Goal: Task Accomplishment & Management: Manage account settings

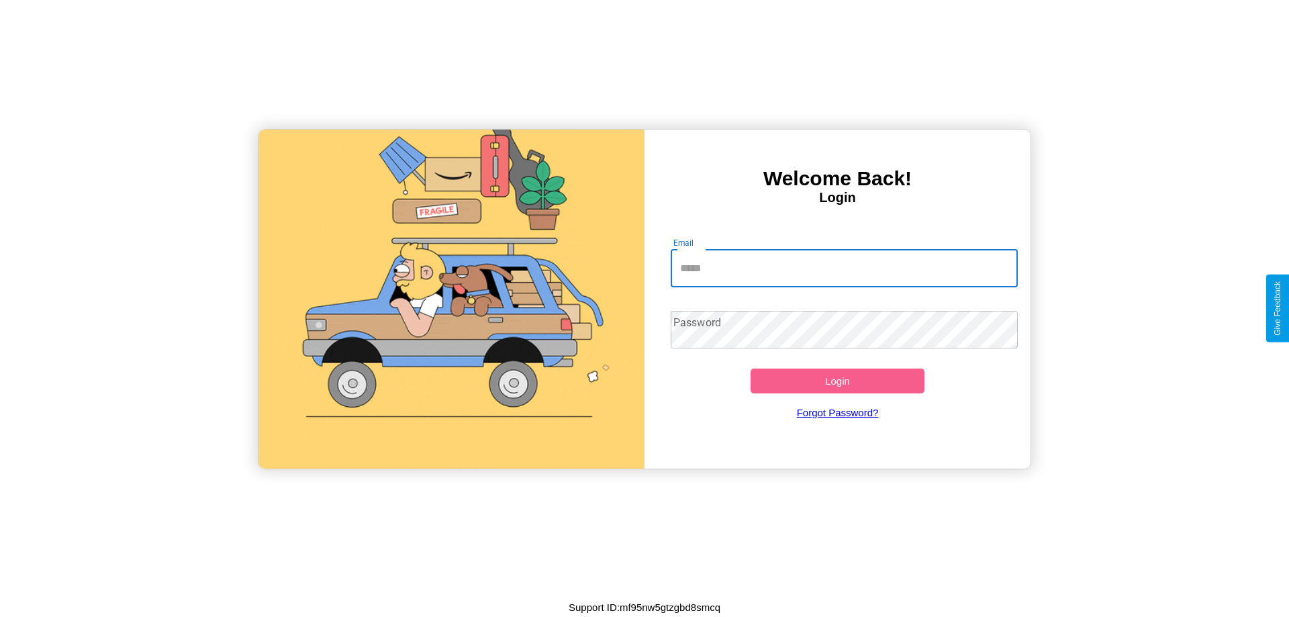
click at [844, 268] on input "Email" at bounding box center [845, 269] width 348 height 38
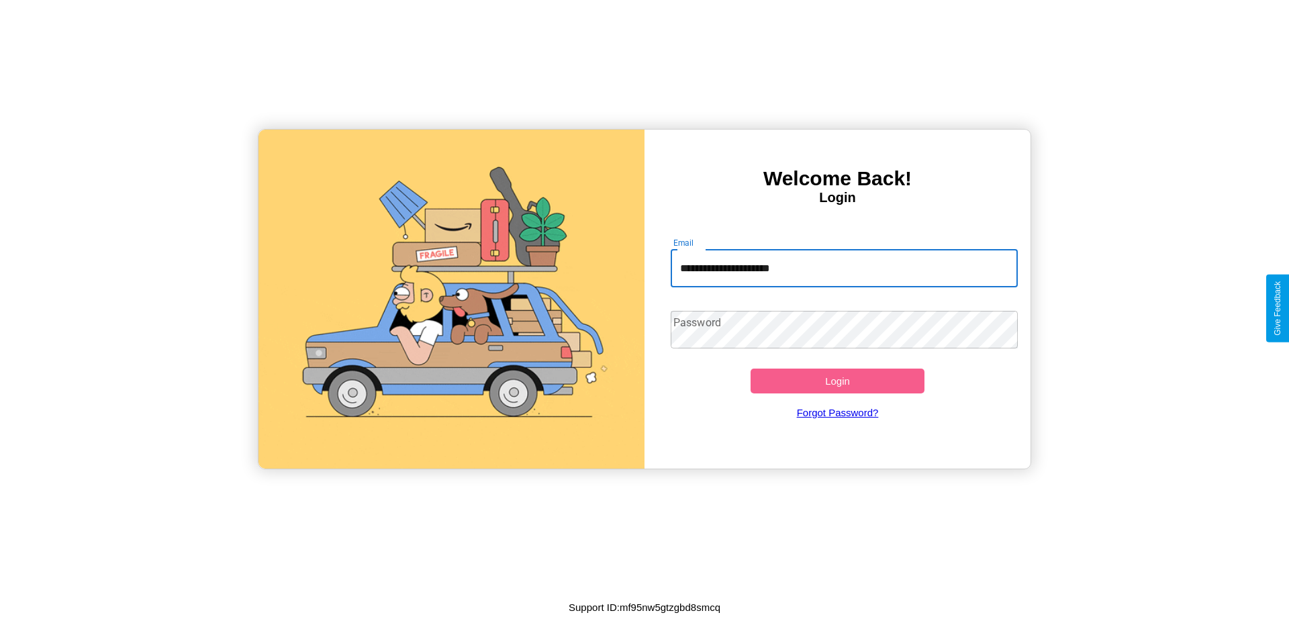
type input "**********"
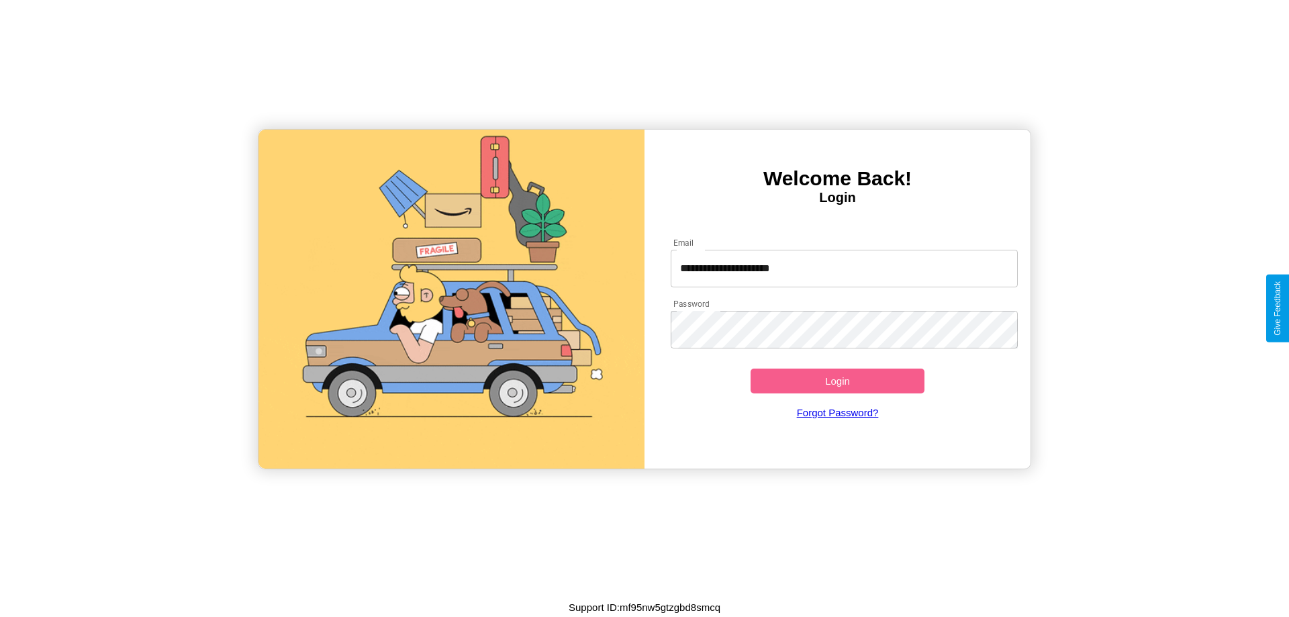
click at [837, 381] on button "Login" at bounding box center [838, 381] width 174 height 25
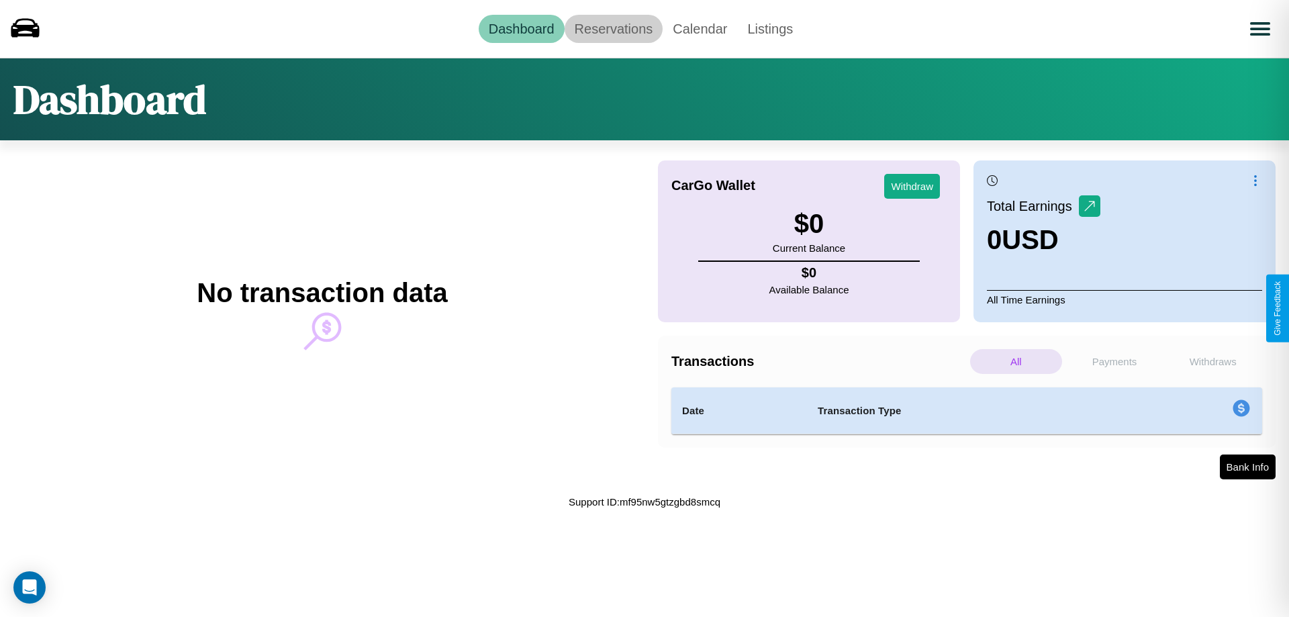
click at [613, 28] on link "Reservations" at bounding box center [614, 29] width 99 height 28
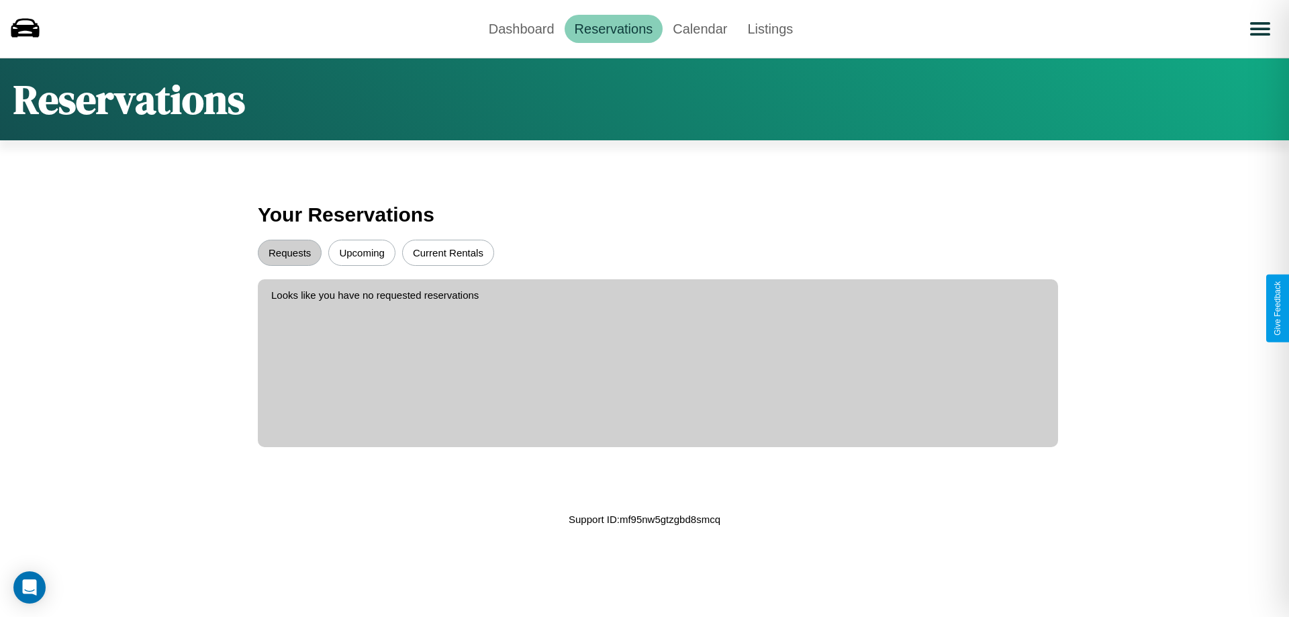
click at [362, 253] on button "Upcoming" at bounding box center [361, 253] width 67 height 26
click at [289, 253] on button "Requests" at bounding box center [290, 253] width 64 height 26
click at [521, 28] on link "Dashboard" at bounding box center [522, 29] width 86 height 28
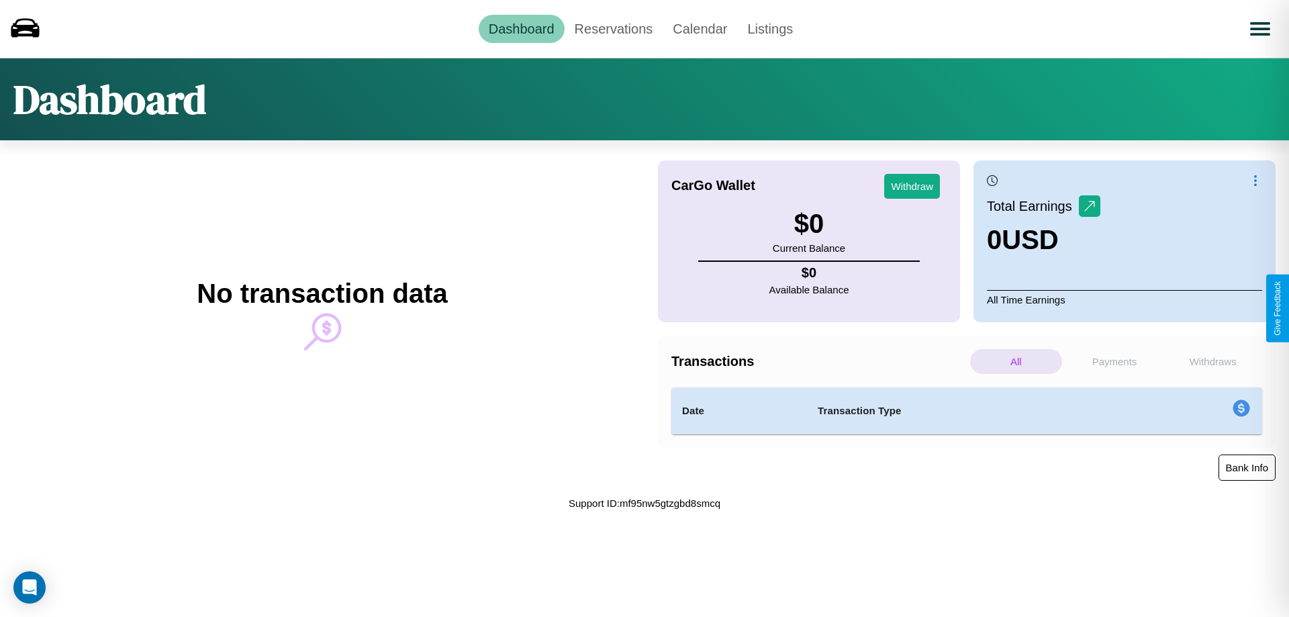
click at [1247, 467] on button "Bank Info" at bounding box center [1247, 468] width 57 height 26
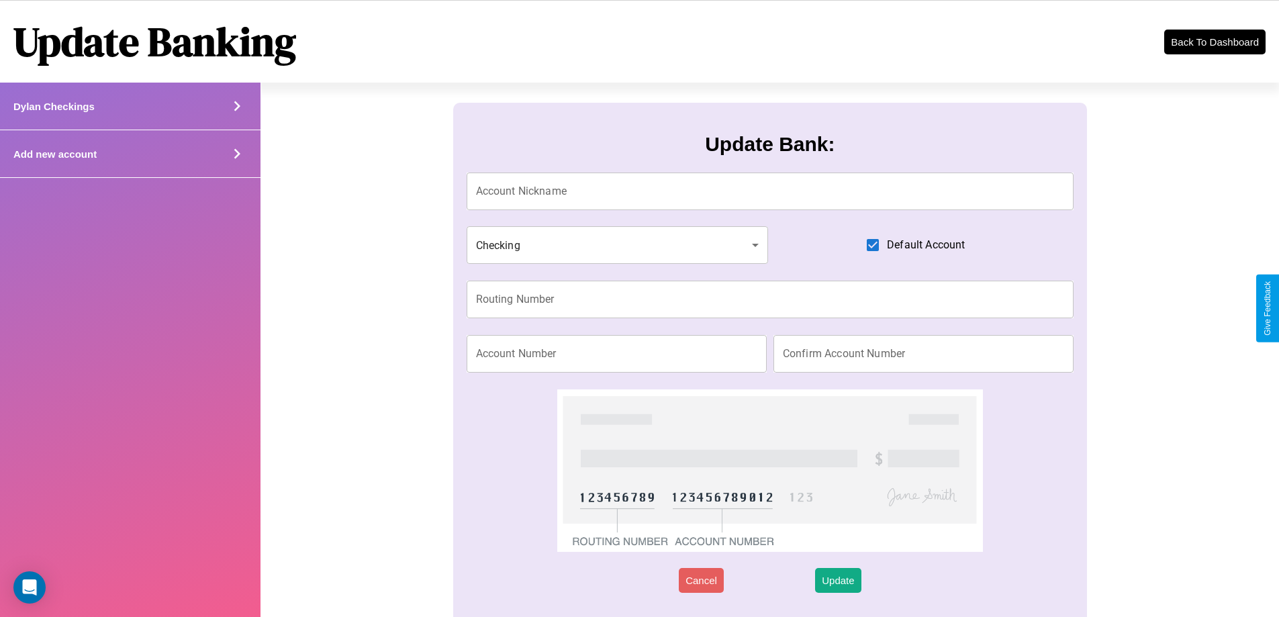
click at [236, 154] on icon at bounding box center [237, 154] width 20 height 20
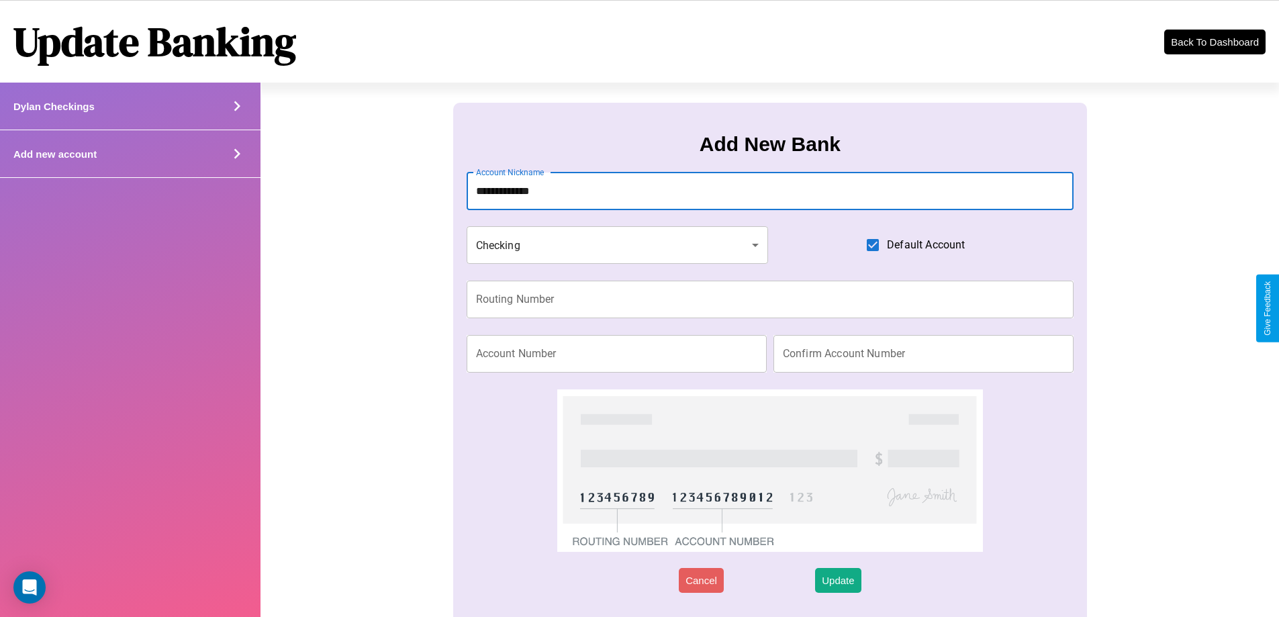
type input "**********"
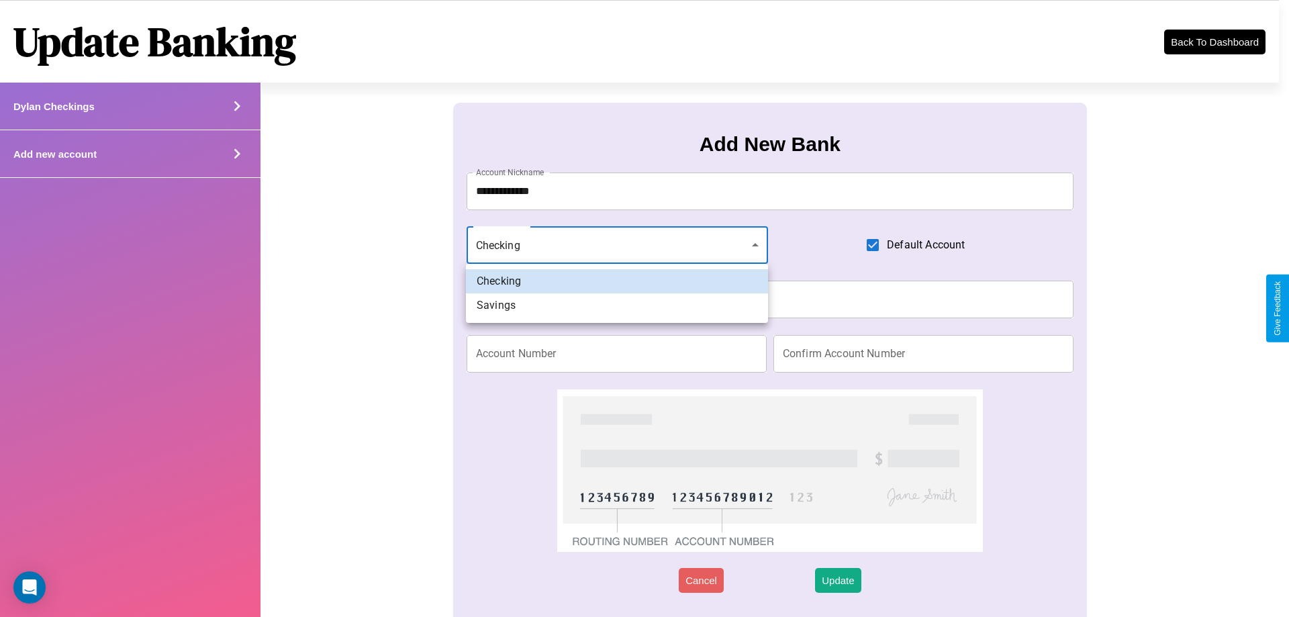
click at [617, 245] on div at bounding box center [644, 308] width 1289 height 617
